Goal: Navigation & Orientation: Find specific page/section

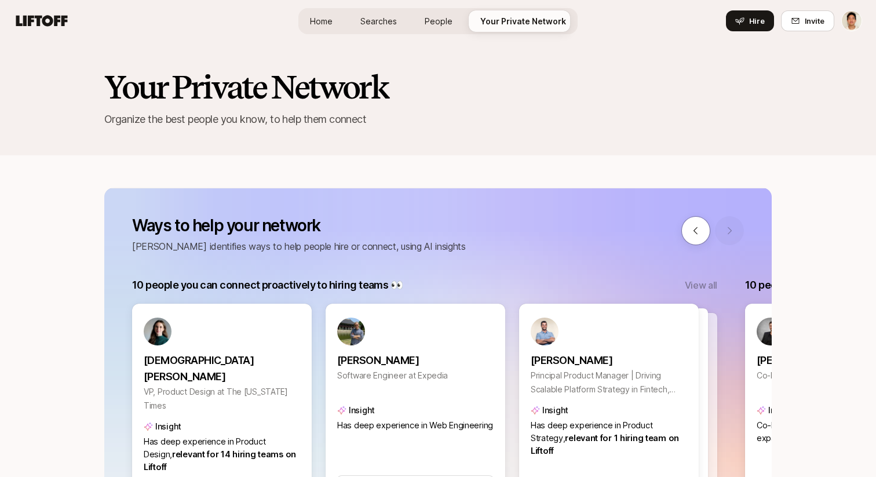
scroll to position [0, 1226]
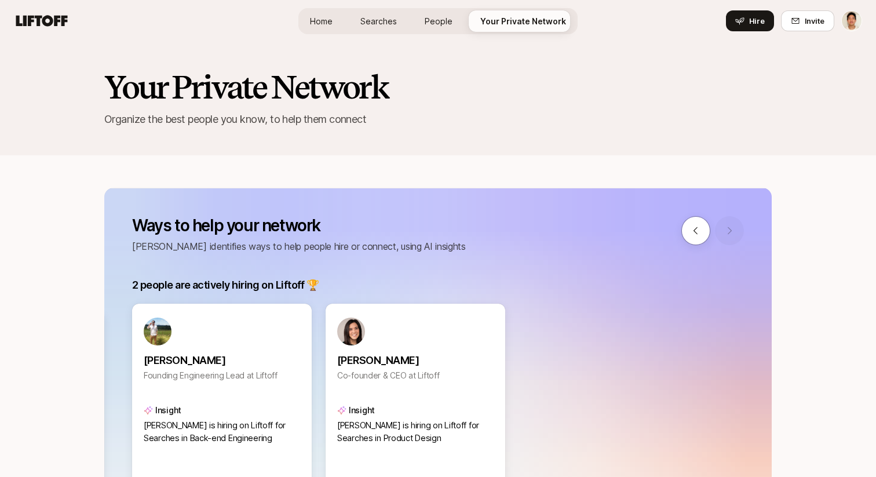
click at [416, 79] on h2 "Your Private Network" at bounding box center [437, 87] width 667 height 35
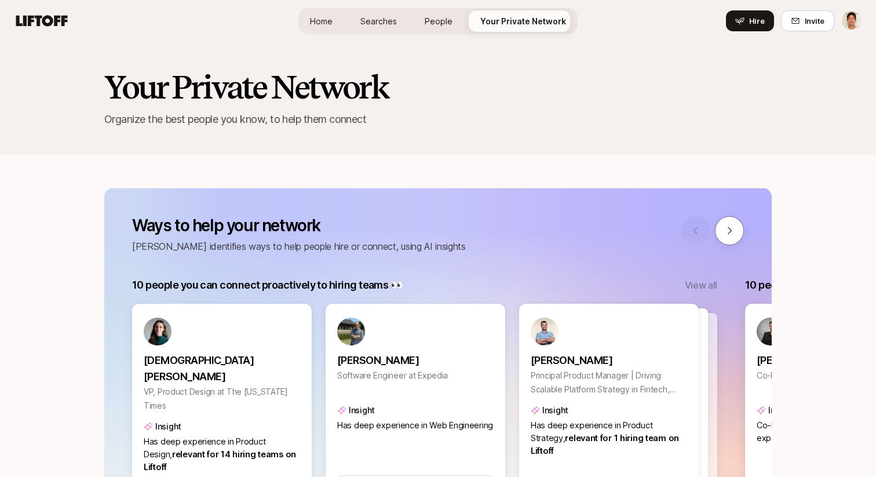
click at [383, 24] on span "Searches" at bounding box center [378, 21] width 37 height 12
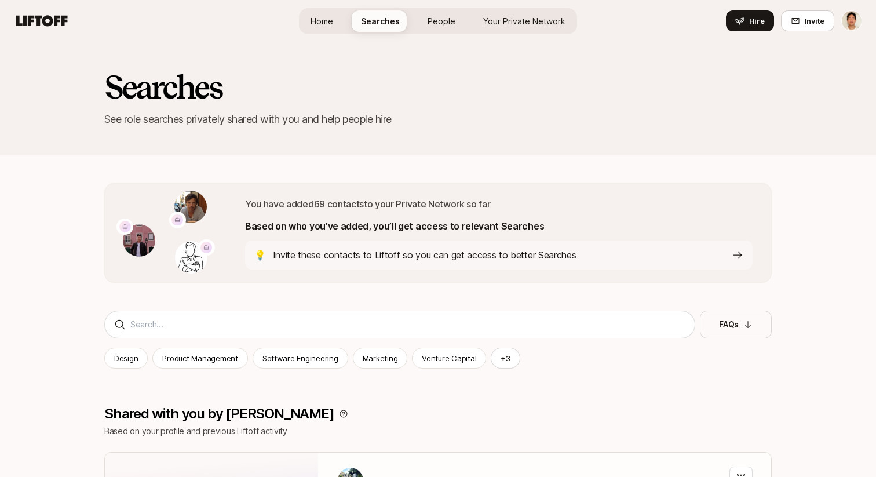
click at [512, 16] on span "Your Private Network" at bounding box center [524, 21] width 82 height 12
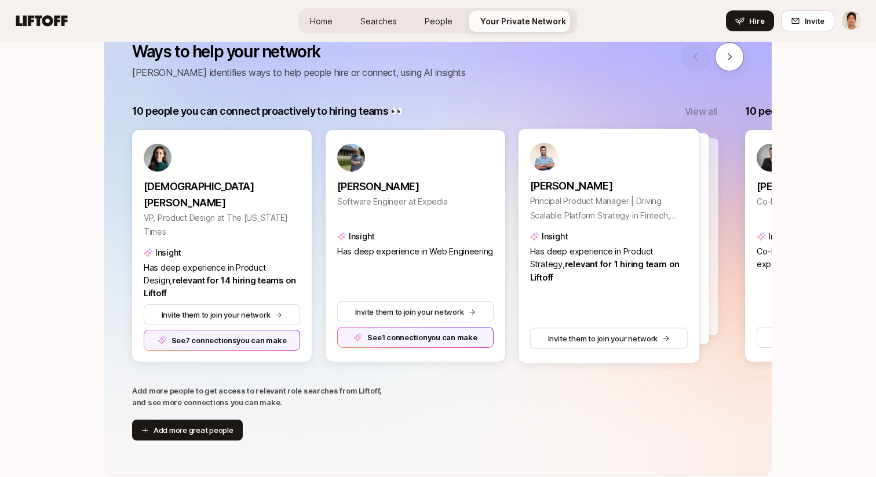
click at [705, 149] on div at bounding box center [618, 238] width 181 height 211
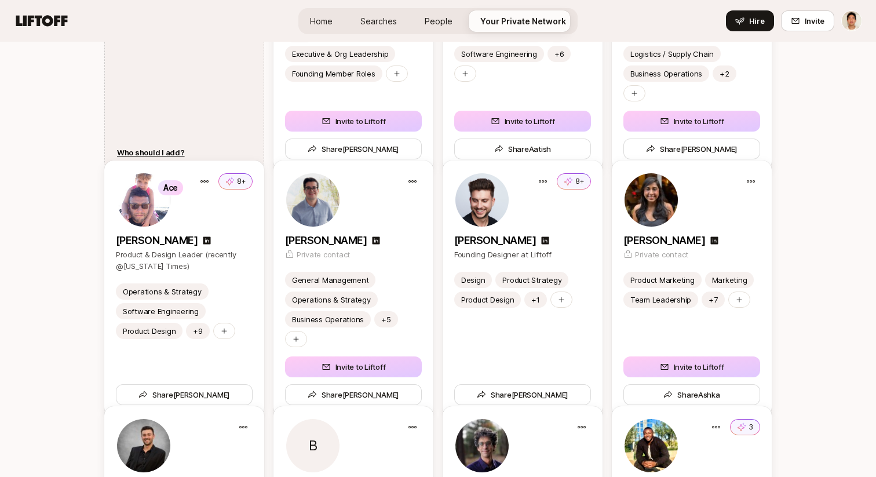
scroll to position [1703, 0]
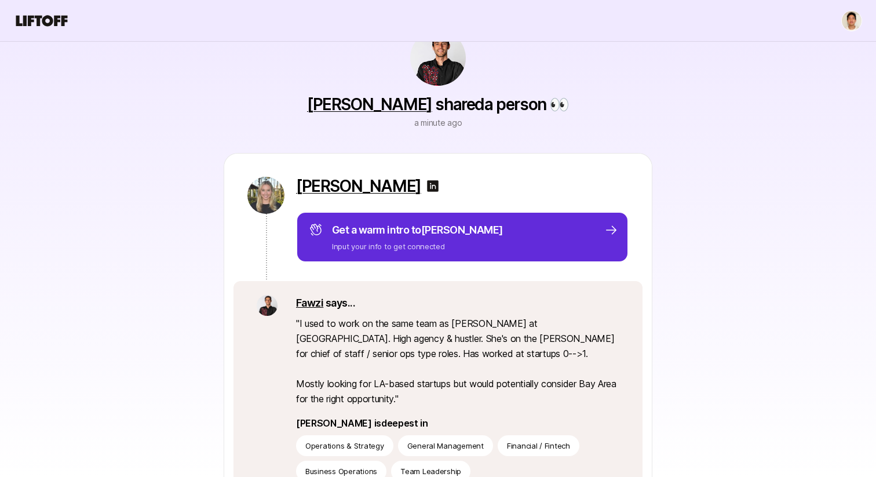
scroll to position [43, 0]
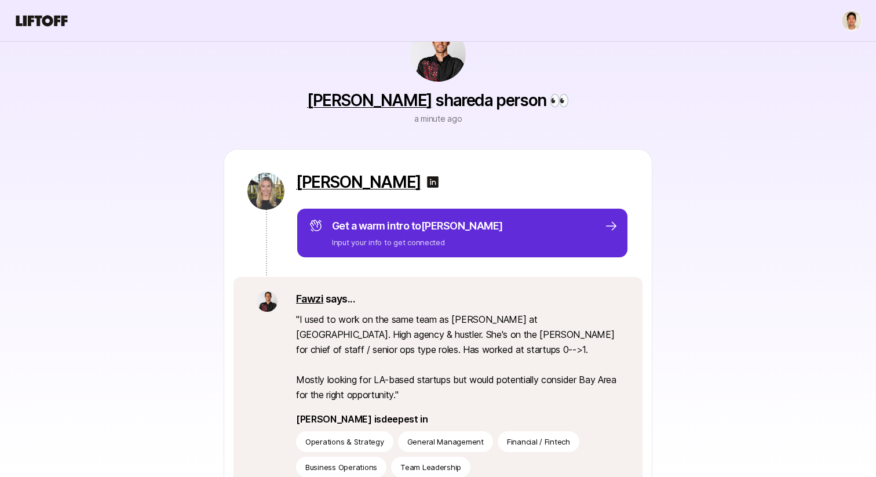
click at [439, 180] on img at bounding box center [433, 182] width 14 height 14
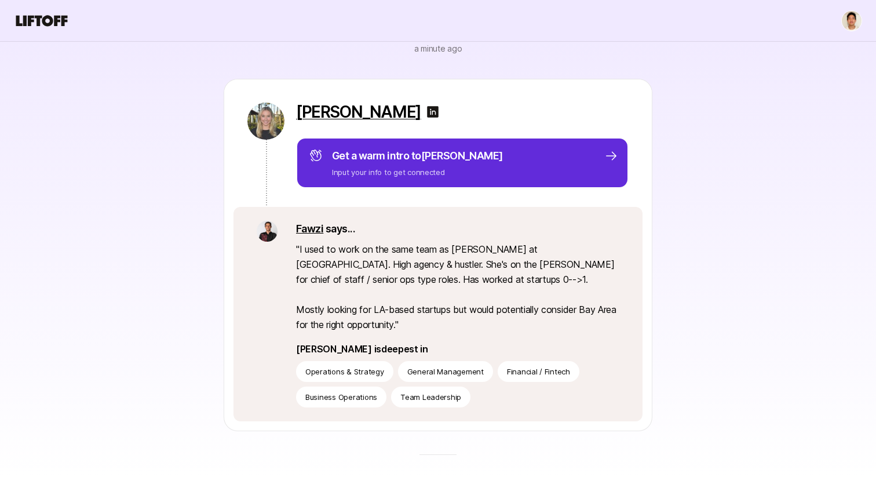
scroll to position [119, 0]
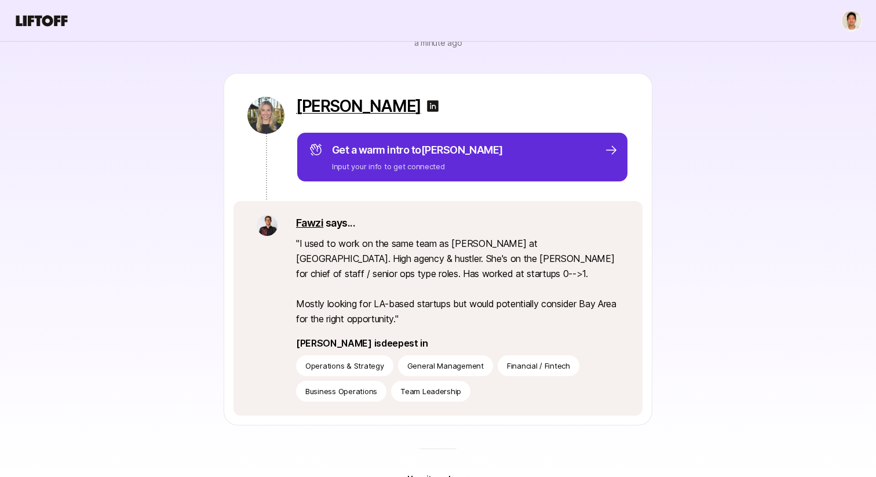
click at [172, 199] on div "[PERSON_NAME] Get a warm intro to [PERSON_NAME] Input your info to get connecte…" at bounding box center [437, 249] width 667 height 352
click at [42, 28] on icon at bounding box center [42, 21] width 56 height 16
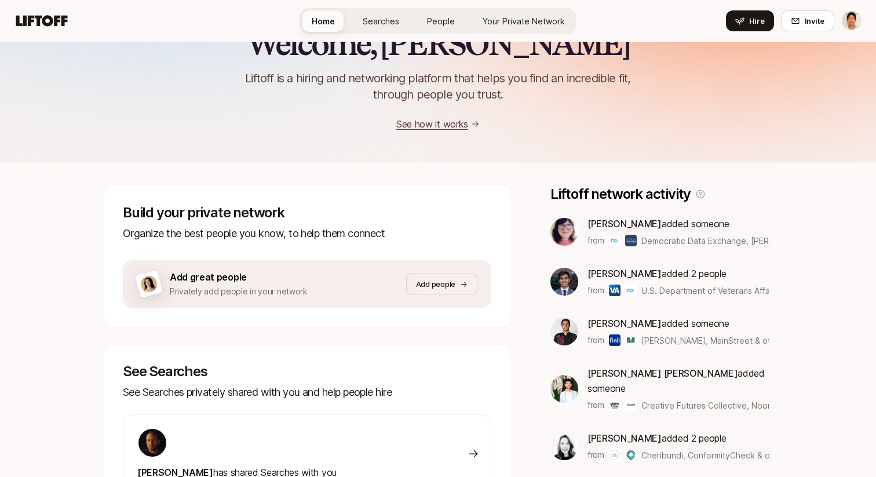
scroll to position [48, 0]
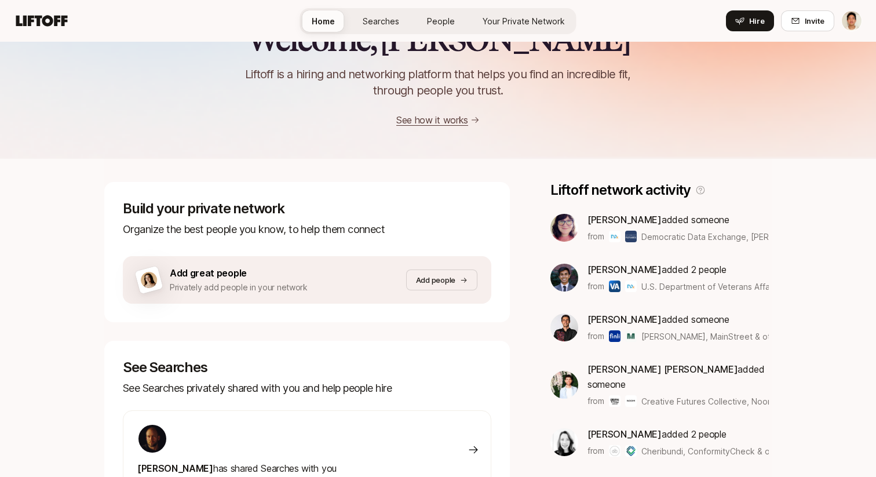
click at [67, 181] on div "Welcome, Jeremy 👋 Liftoff is a hiring and networking platform that helps you fi…" at bounding box center [438, 367] width 876 height 747
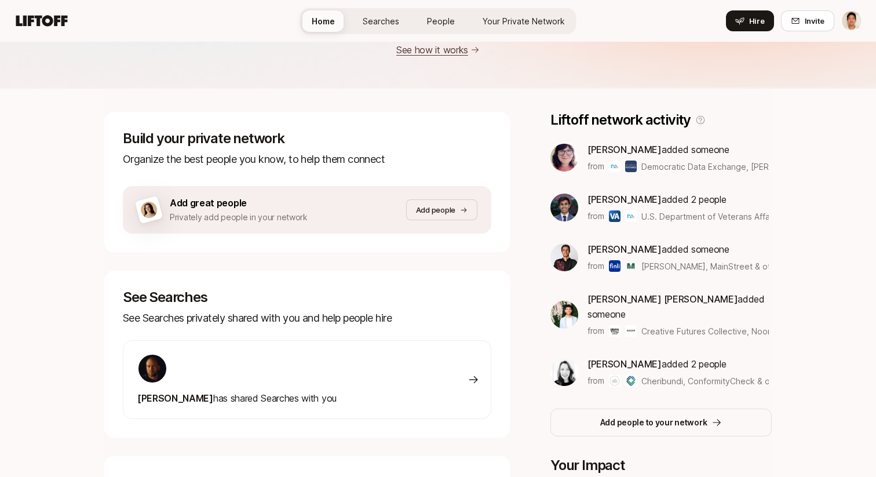
scroll to position [137, 0]
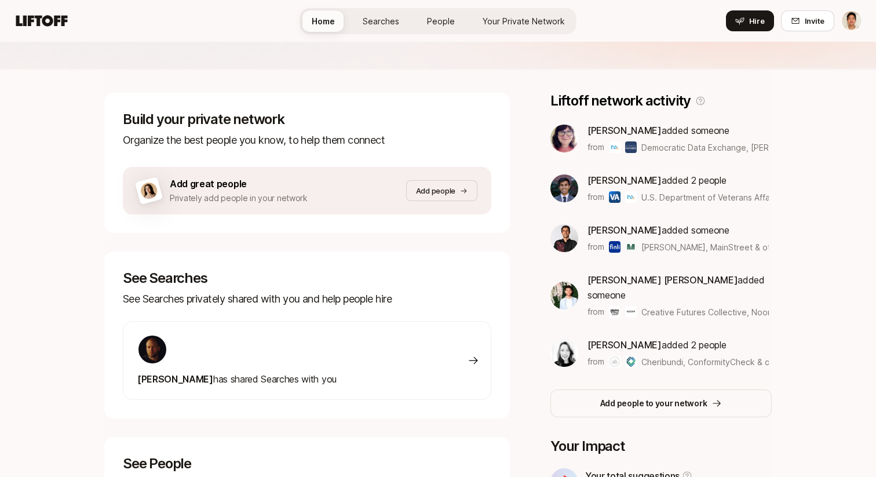
click at [62, 217] on div "Welcome, Jeremy 👋 Liftoff is a hiring and networking platform that helps you fi…" at bounding box center [438, 278] width 876 height 747
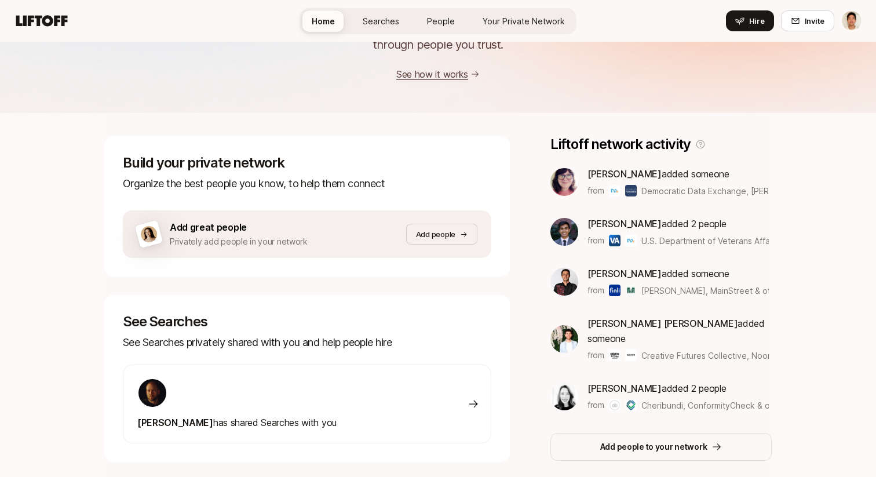
scroll to position [0, 0]
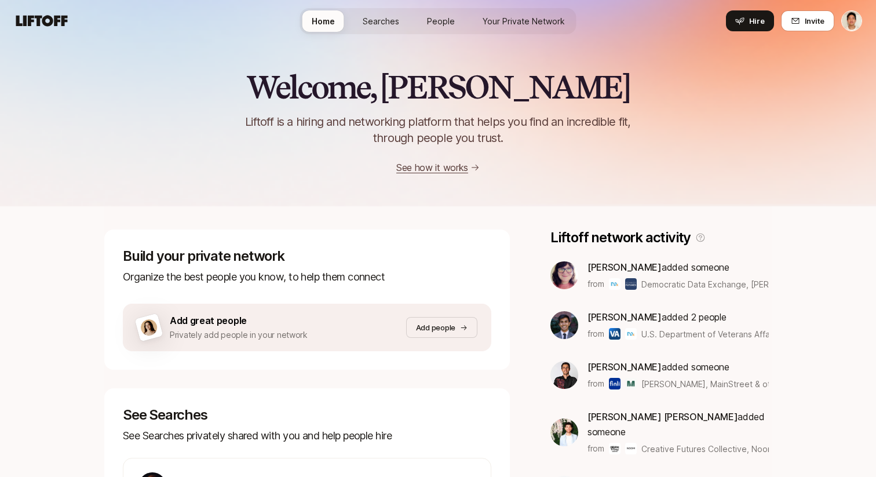
click at [389, 13] on link "Searches" at bounding box center [380, 20] width 55 height 21
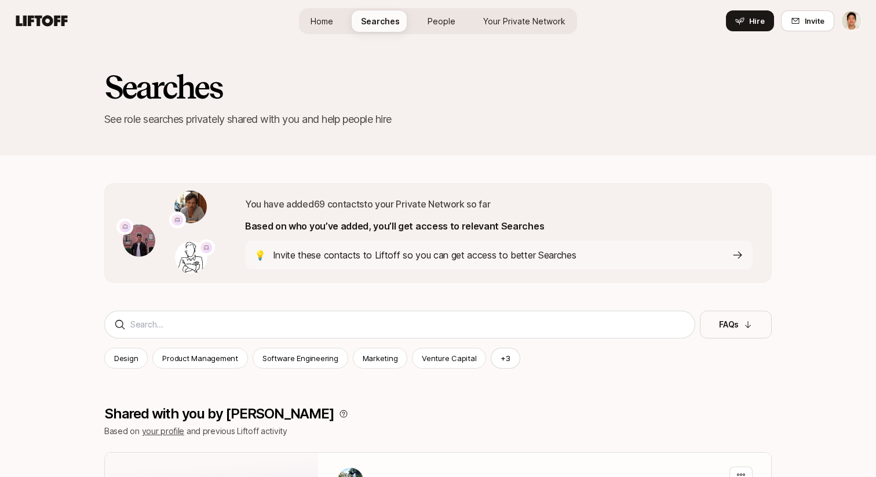
click at [508, 24] on span "Your Private Network" at bounding box center [524, 21] width 82 height 12
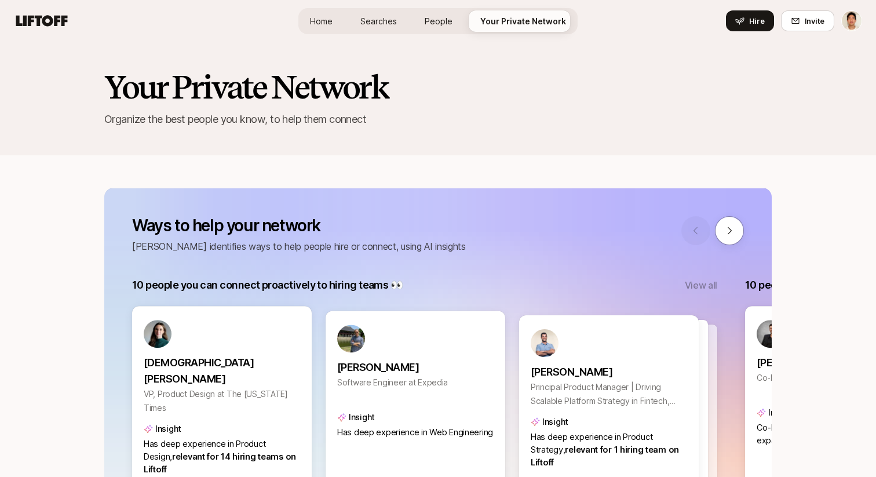
click at [306, 21] on link "Home" at bounding box center [321, 20] width 41 height 21
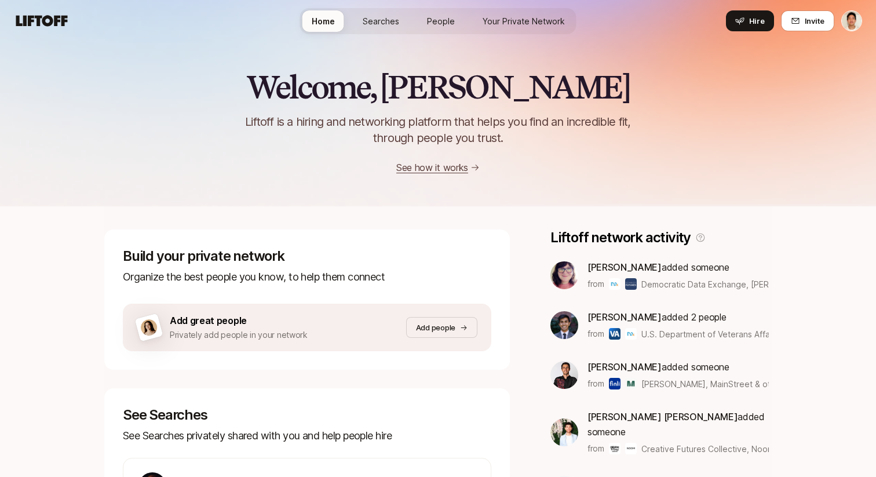
click at [516, 15] on span "Your Private Network" at bounding box center [524, 21] width 82 height 12
